Goal: Information Seeking & Learning: Understand process/instructions

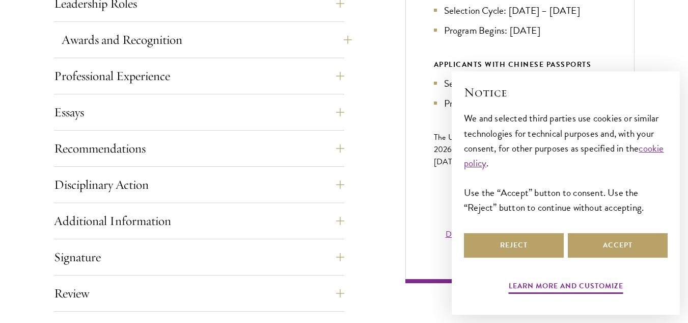
scroll to position [510, 0]
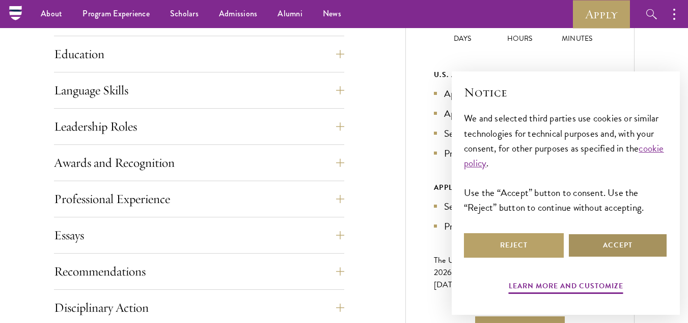
click at [612, 246] on button "Accept" at bounding box center [618, 245] width 100 height 24
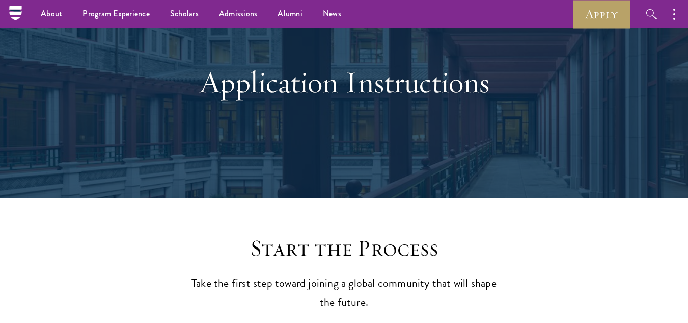
scroll to position [0, 0]
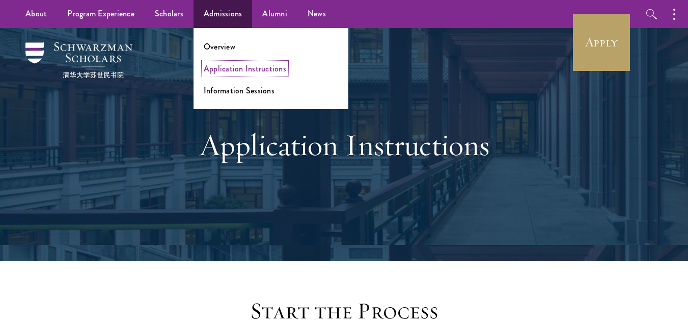
click at [221, 68] on link "Application Instructions" at bounding box center [245, 69] width 83 height 12
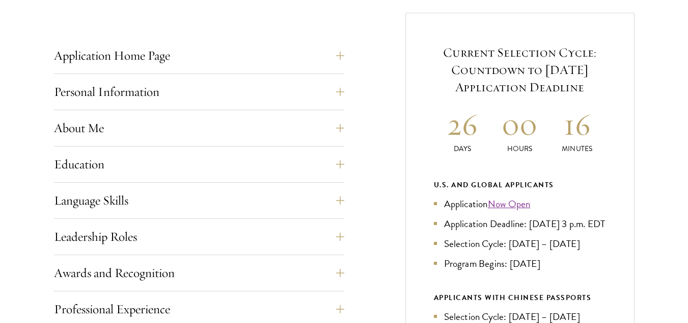
scroll to position [459, 0]
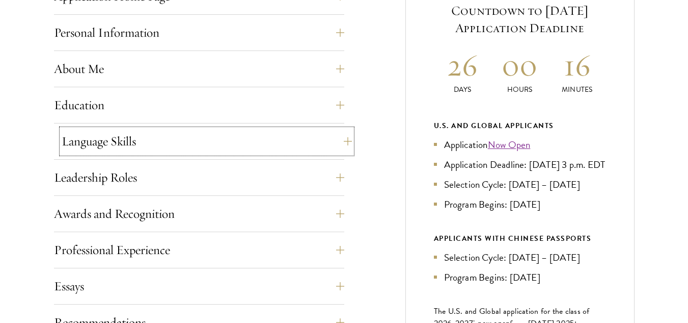
click at [98, 138] on button "Language Skills" at bounding box center [207, 141] width 290 height 24
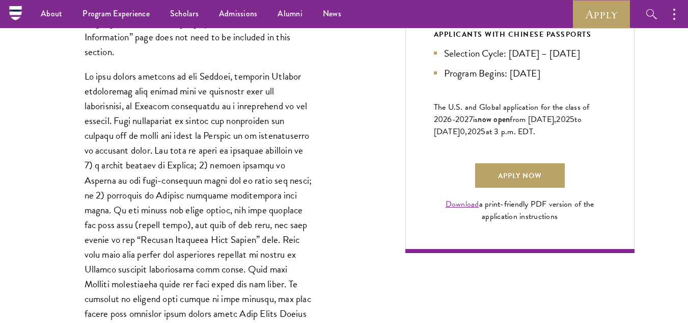
scroll to position [306, 0]
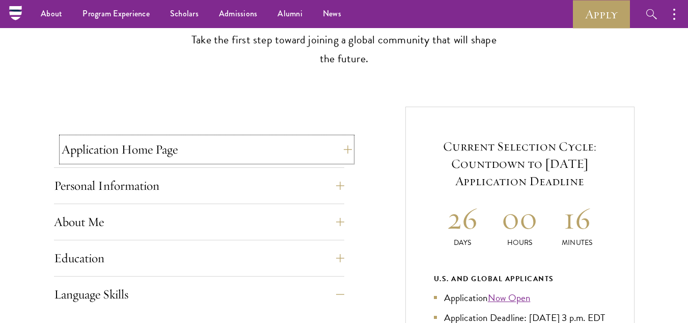
click at [94, 153] on button "Application Home Page" at bounding box center [207, 149] width 290 height 24
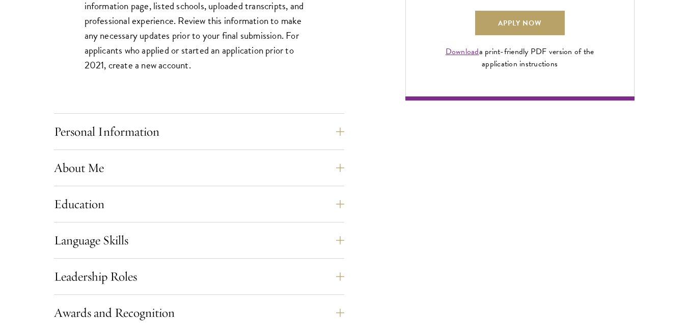
scroll to position [815, 0]
click at [74, 131] on button "Personal Information" at bounding box center [207, 131] width 290 height 24
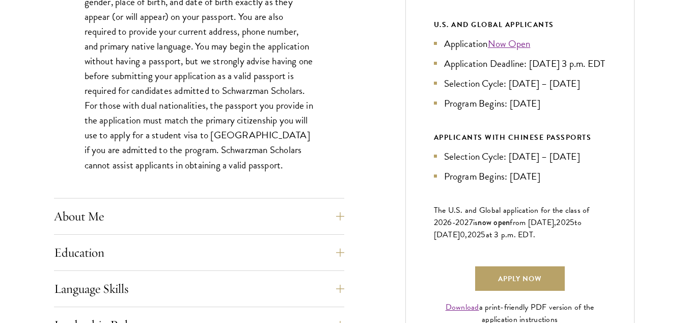
scroll to position [560, 0]
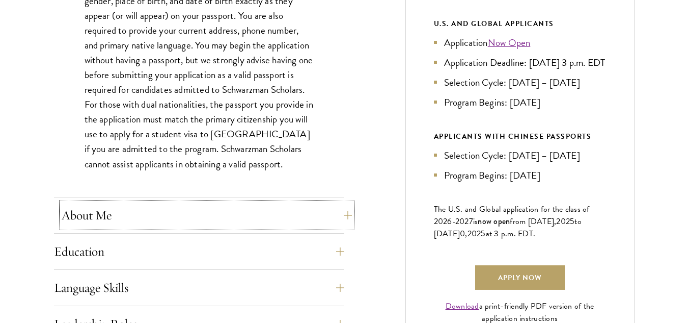
click at [64, 210] on button "About Me" at bounding box center [207, 215] width 290 height 24
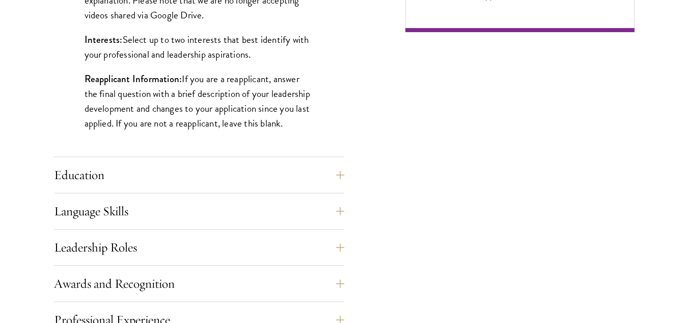
scroll to position [968, 0]
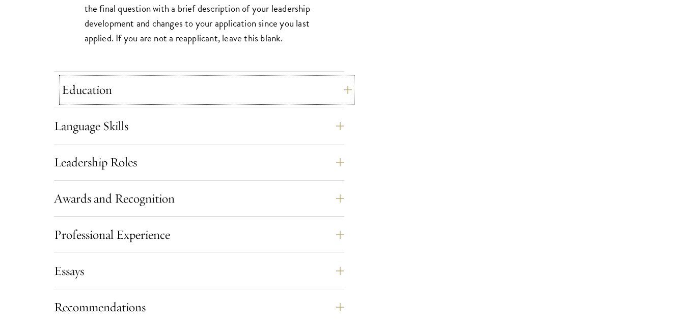
click at [102, 89] on button "Education" at bounding box center [207, 89] width 290 height 24
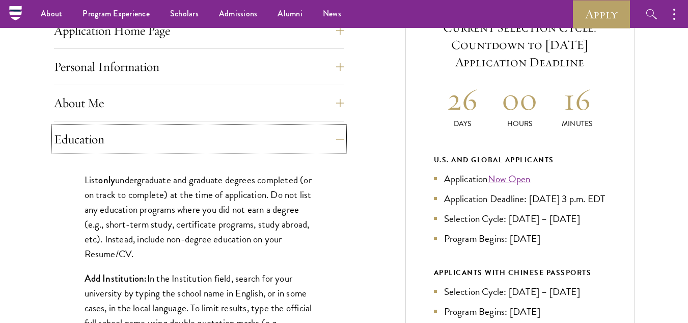
scroll to position [408, 0]
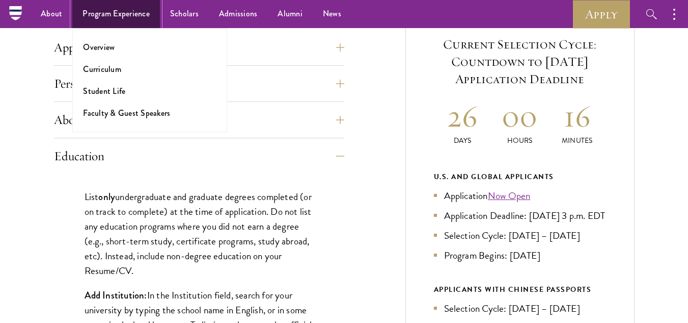
click at [105, 18] on link "Program Experience" at bounding box center [116, 14] width 88 height 28
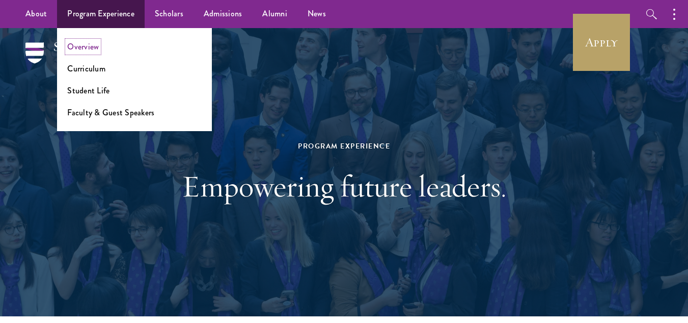
click at [91, 46] on link "Overview" at bounding box center [83, 47] width 32 height 12
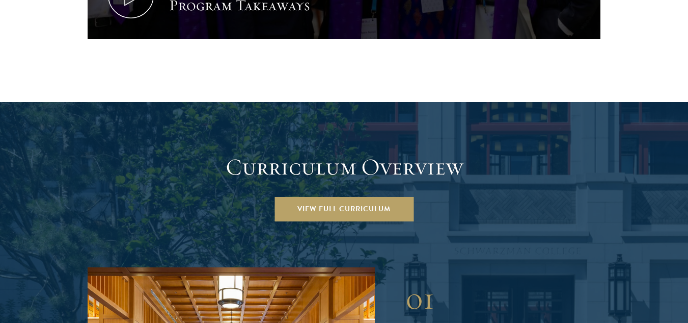
scroll to position [1478, 0]
